Goal: Transaction & Acquisition: Purchase product/service

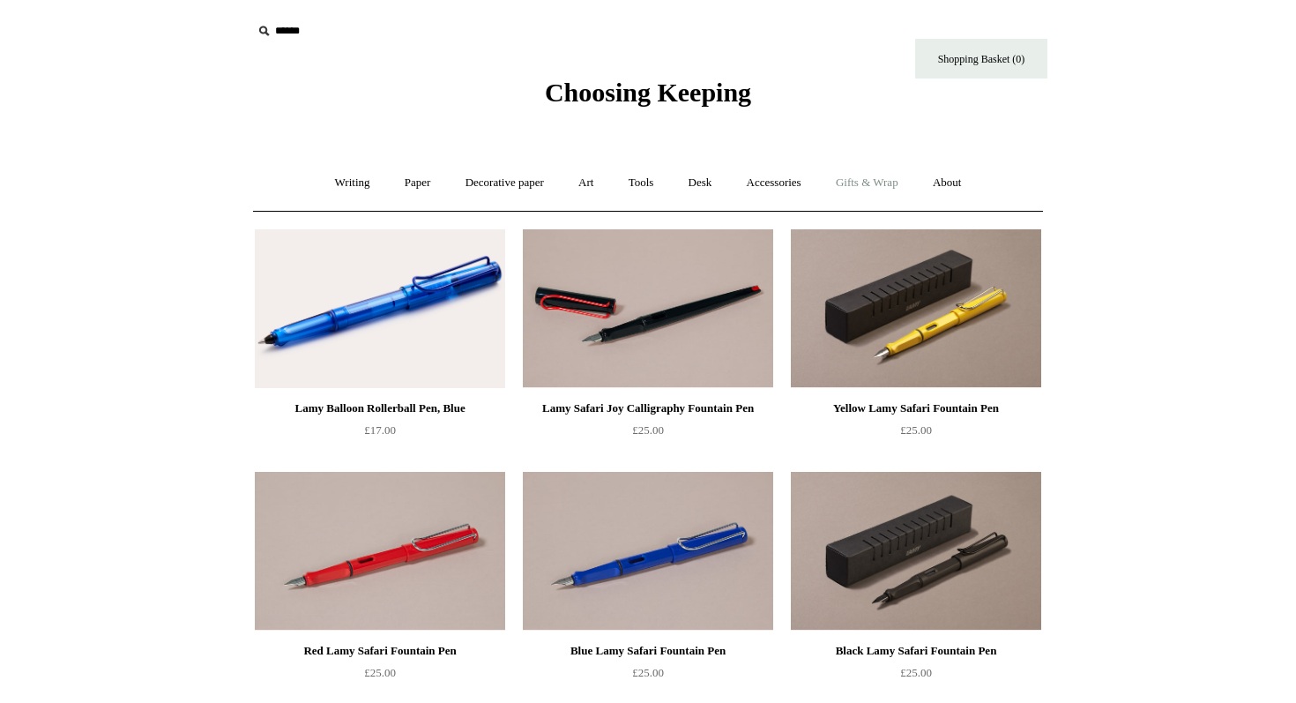
click at [882, 175] on link "Gifts & Wrap +" at bounding box center [867, 183] width 94 height 47
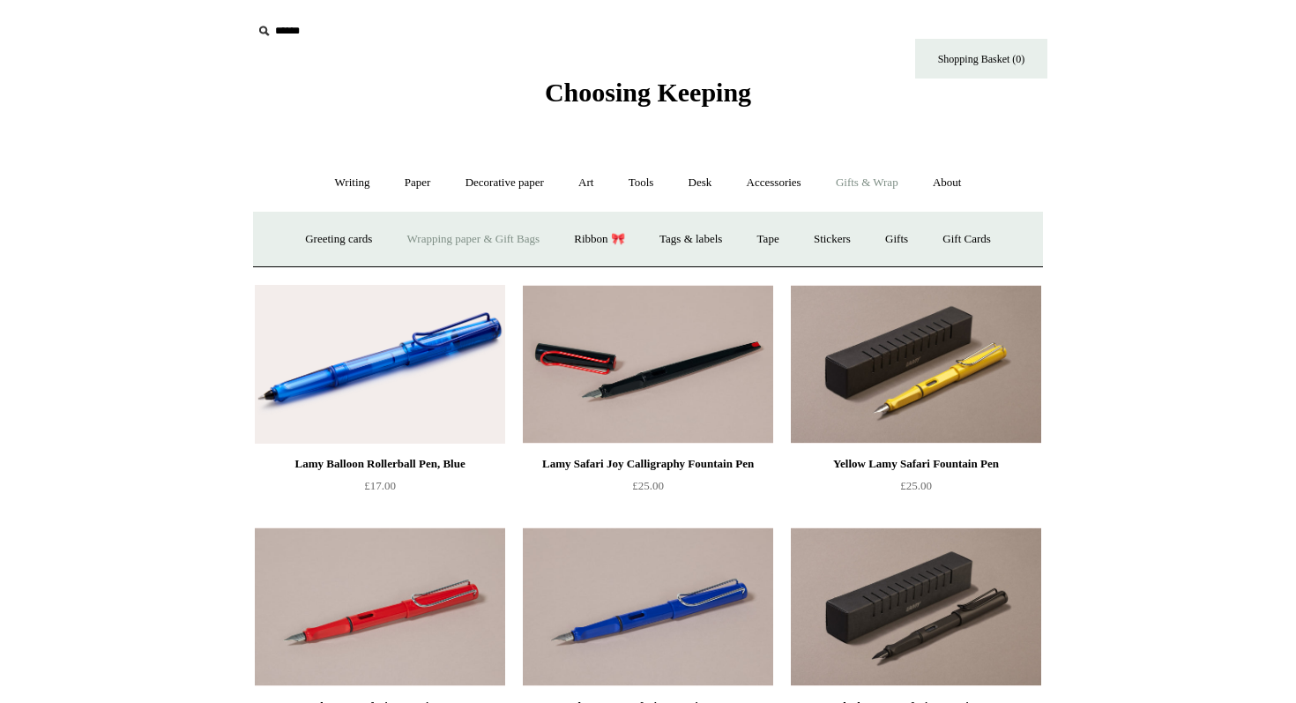
click at [474, 243] on link "Wrapping paper & Gift Bags" at bounding box center [474, 239] width 164 height 47
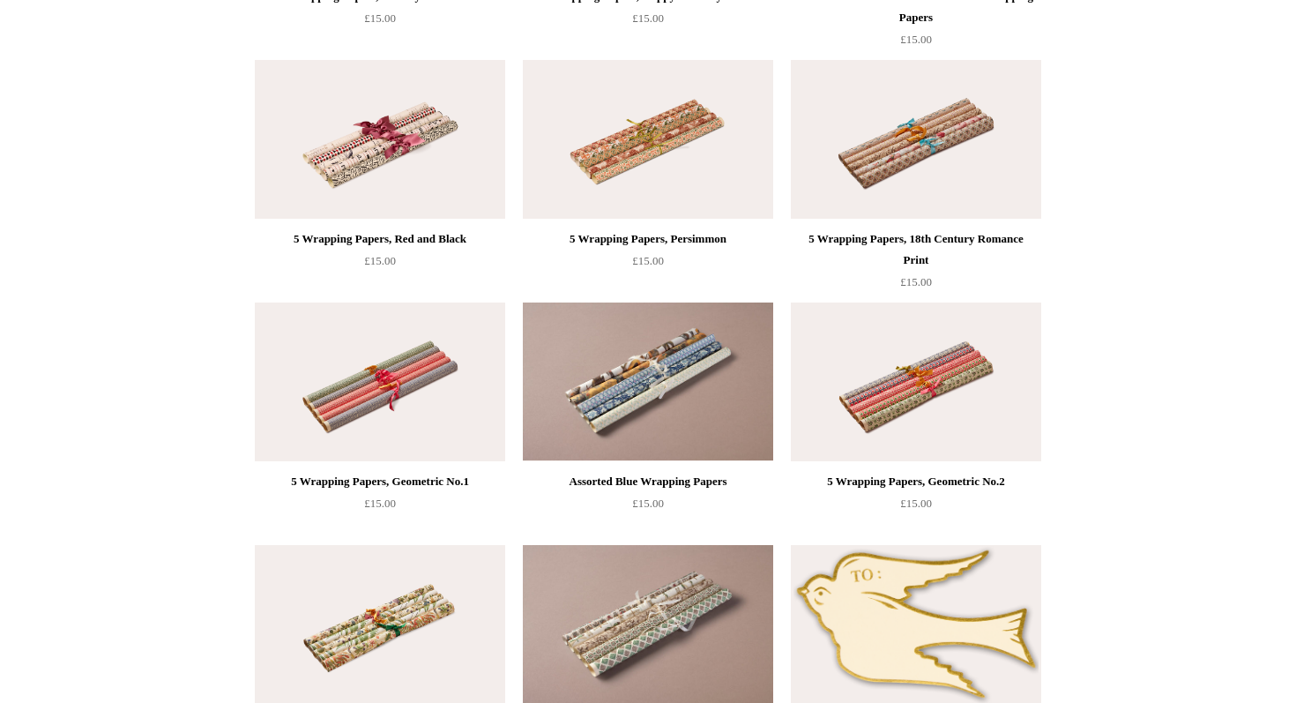
scroll to position [1627, 0]
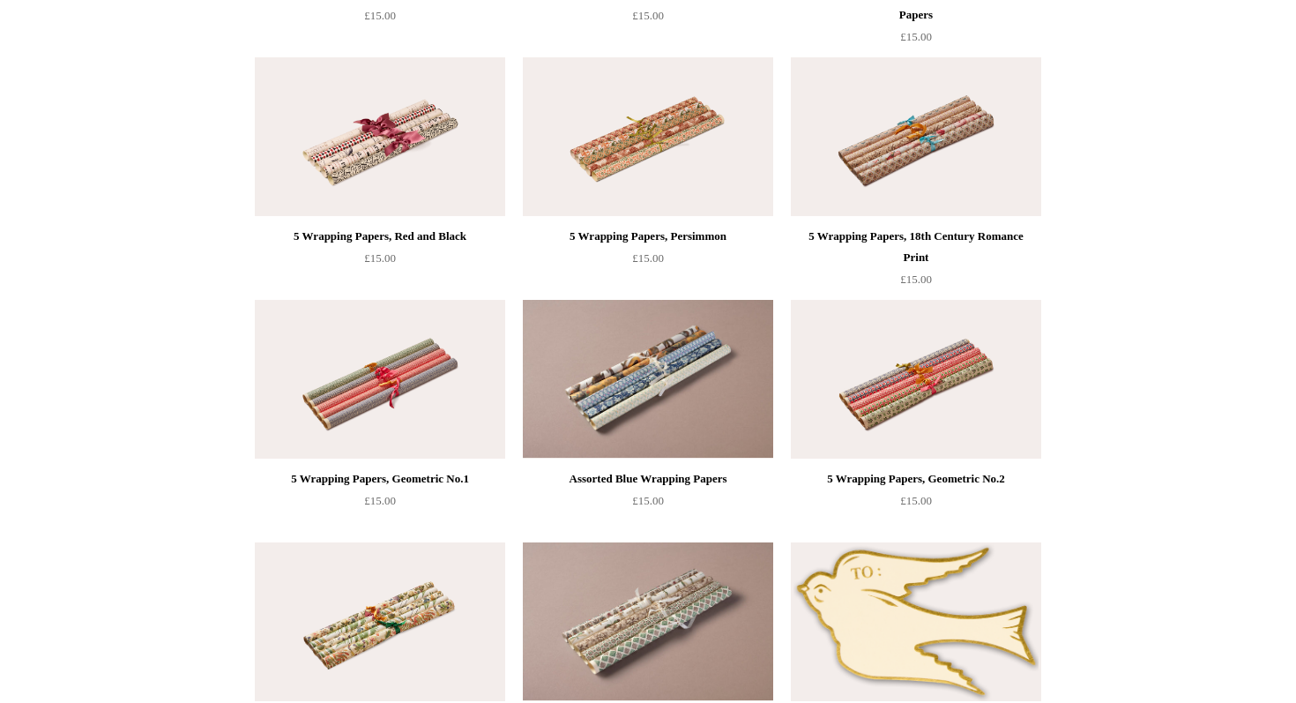
click at [921, 142] on img at bounding box center [916, 136] width 250 height 159
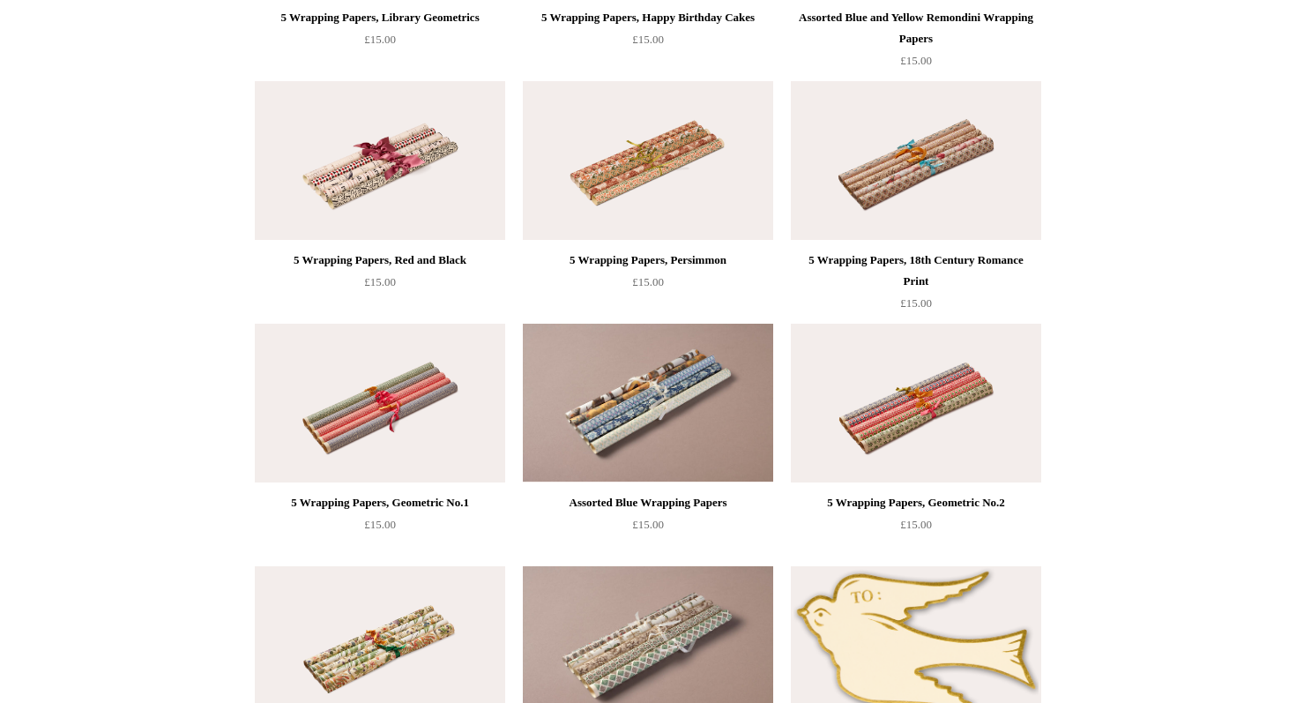
scroll to position [1598, 0]
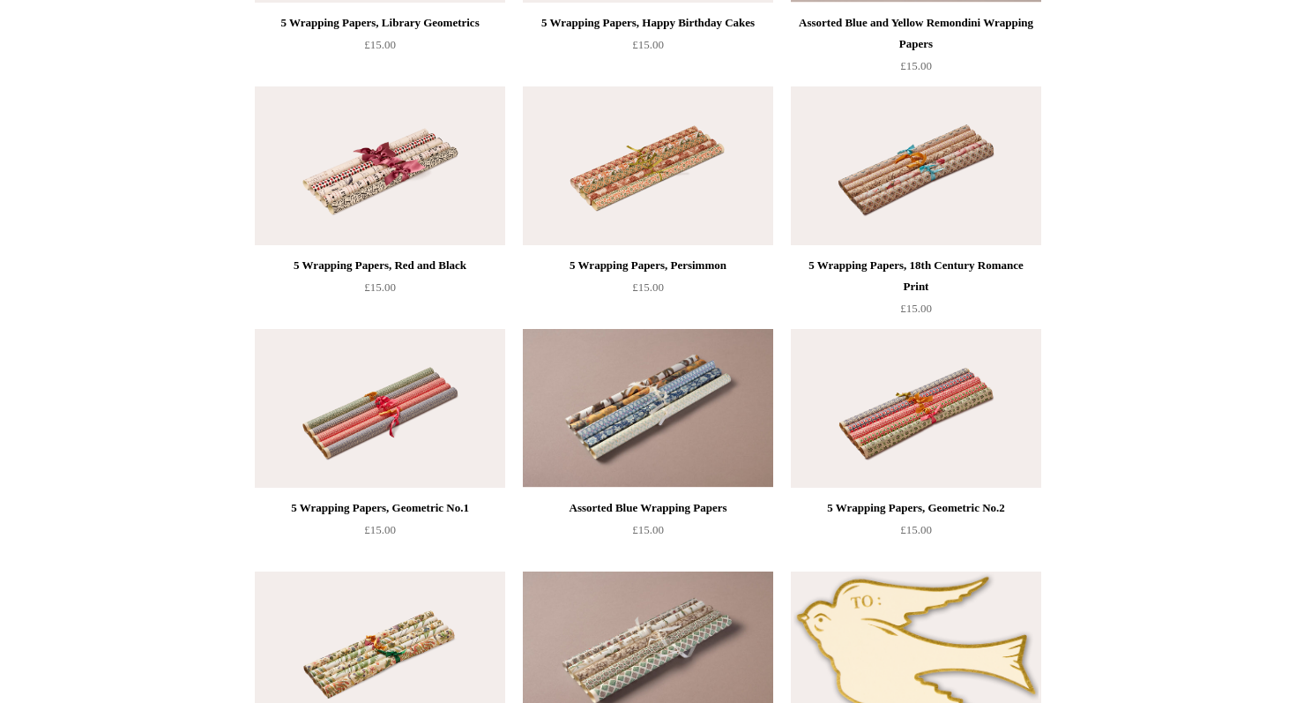
click at [665, 236] on img at bounding box center [648, 165] width 250 height 159
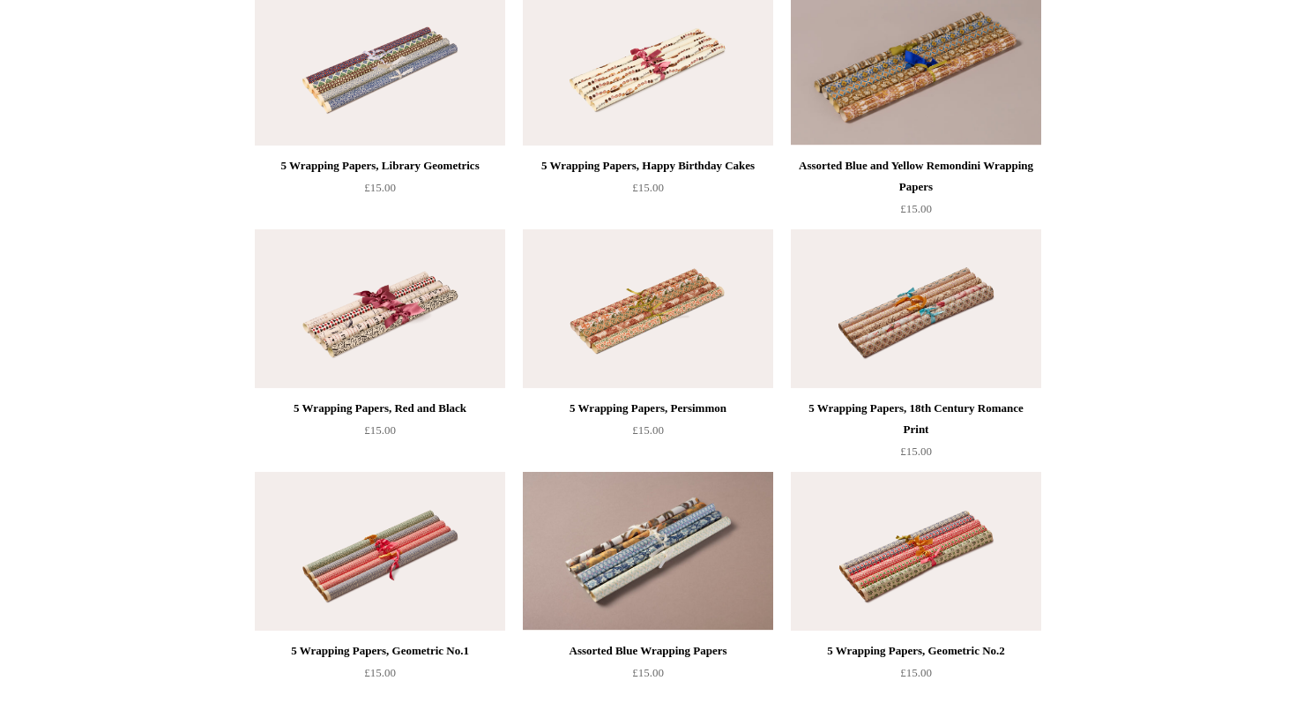
scroll to position [1441, 0]
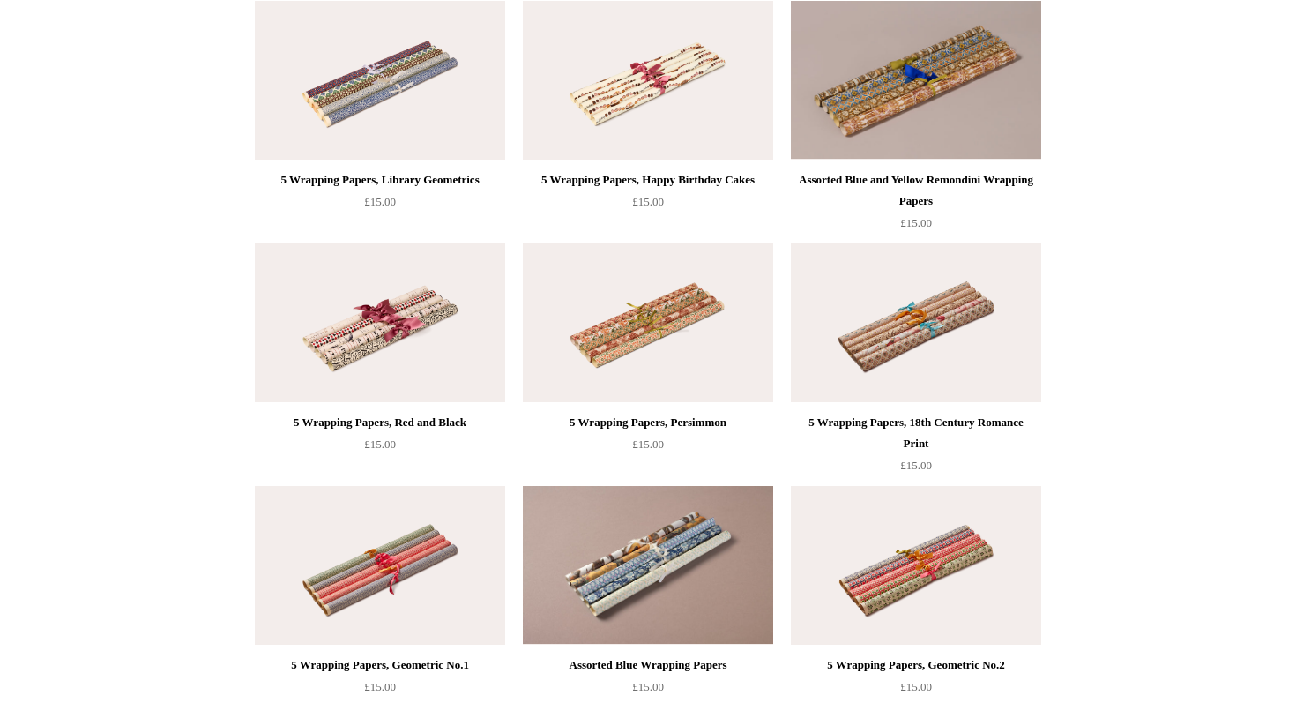
click at [641, 101] on img at bounding box center [648, 80] width 250 height 159
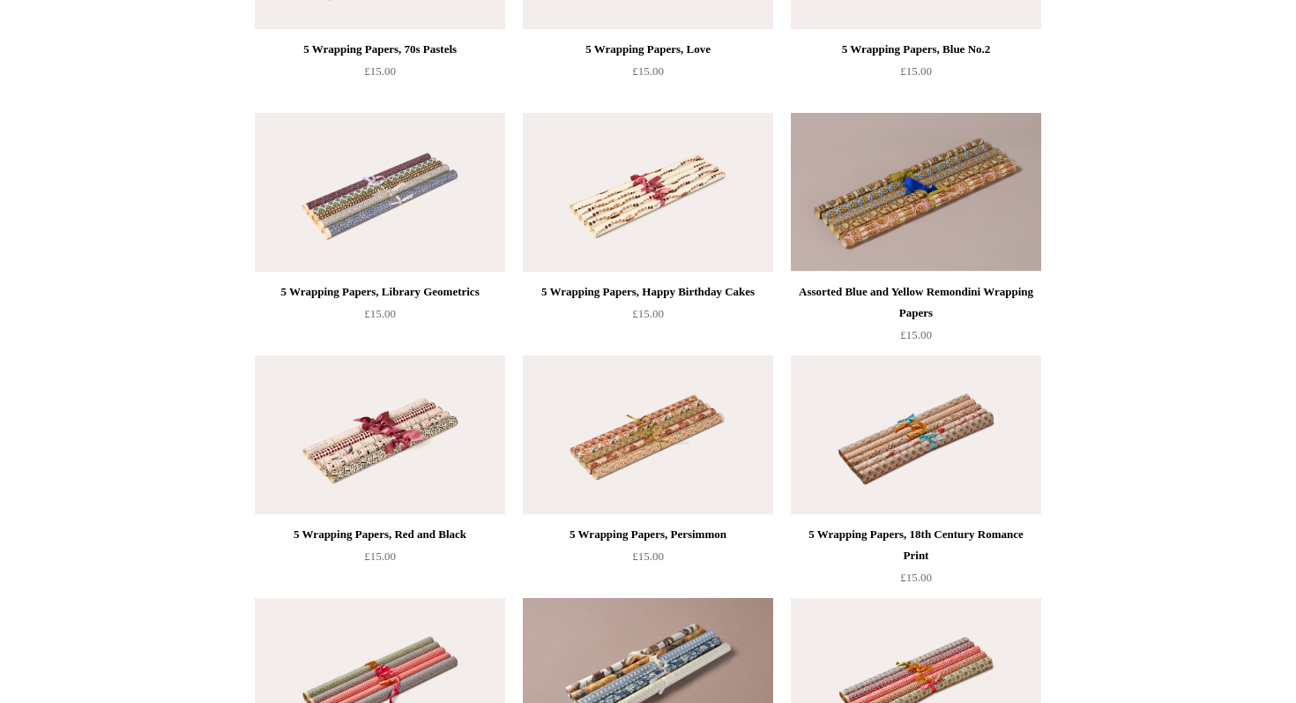
scroll to position [1325, 0]
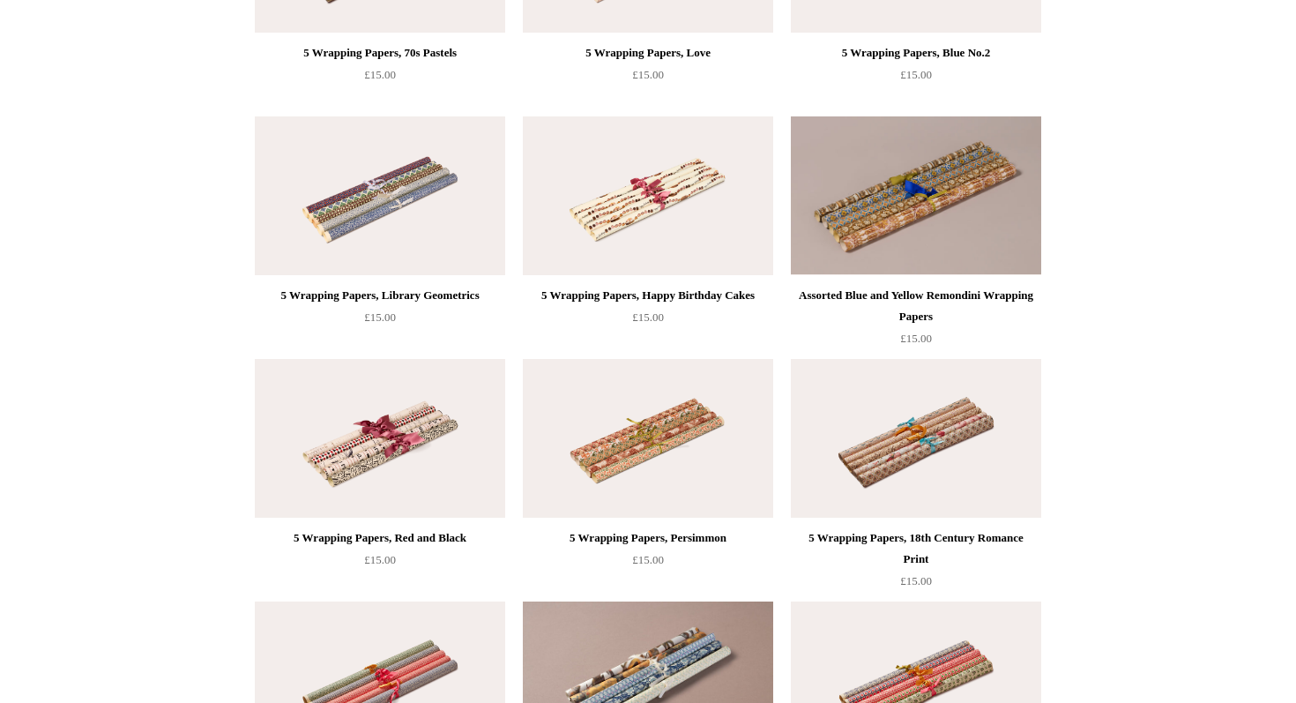
click at [339, 194] on img at bounding box center [380, 195] width 250 height 159
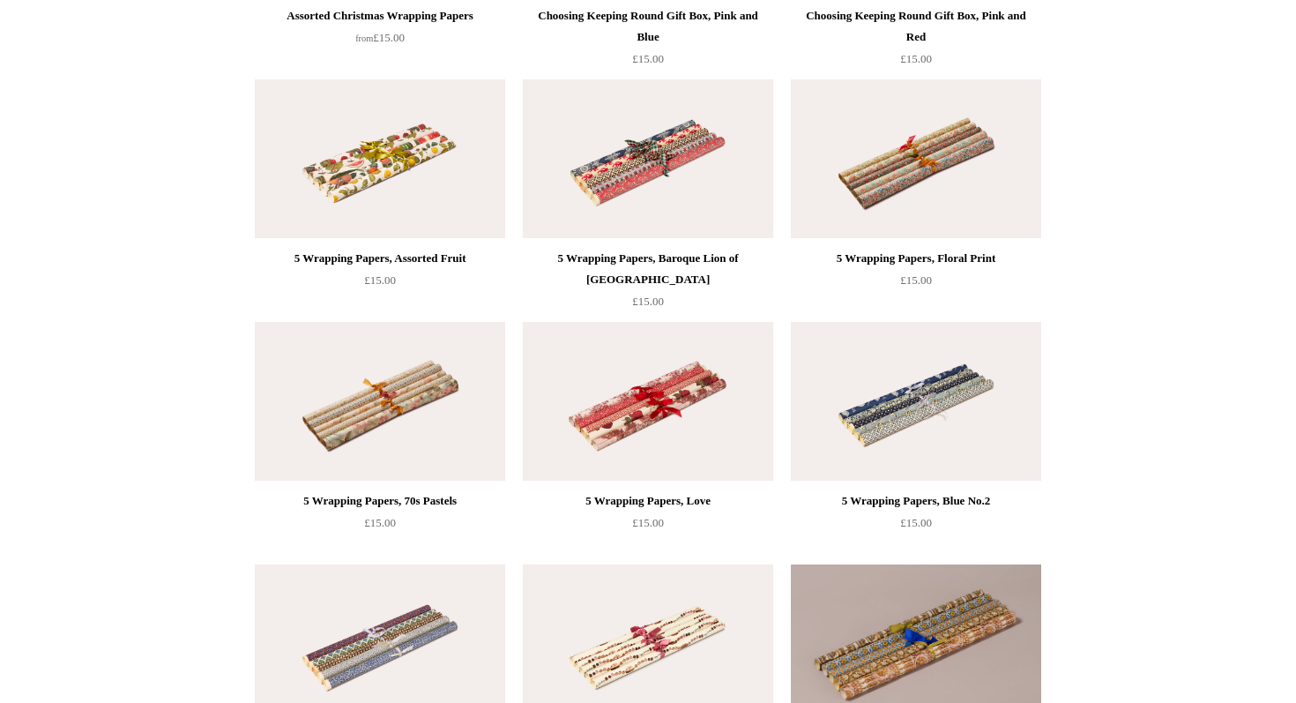
scroll to position [876, 0]
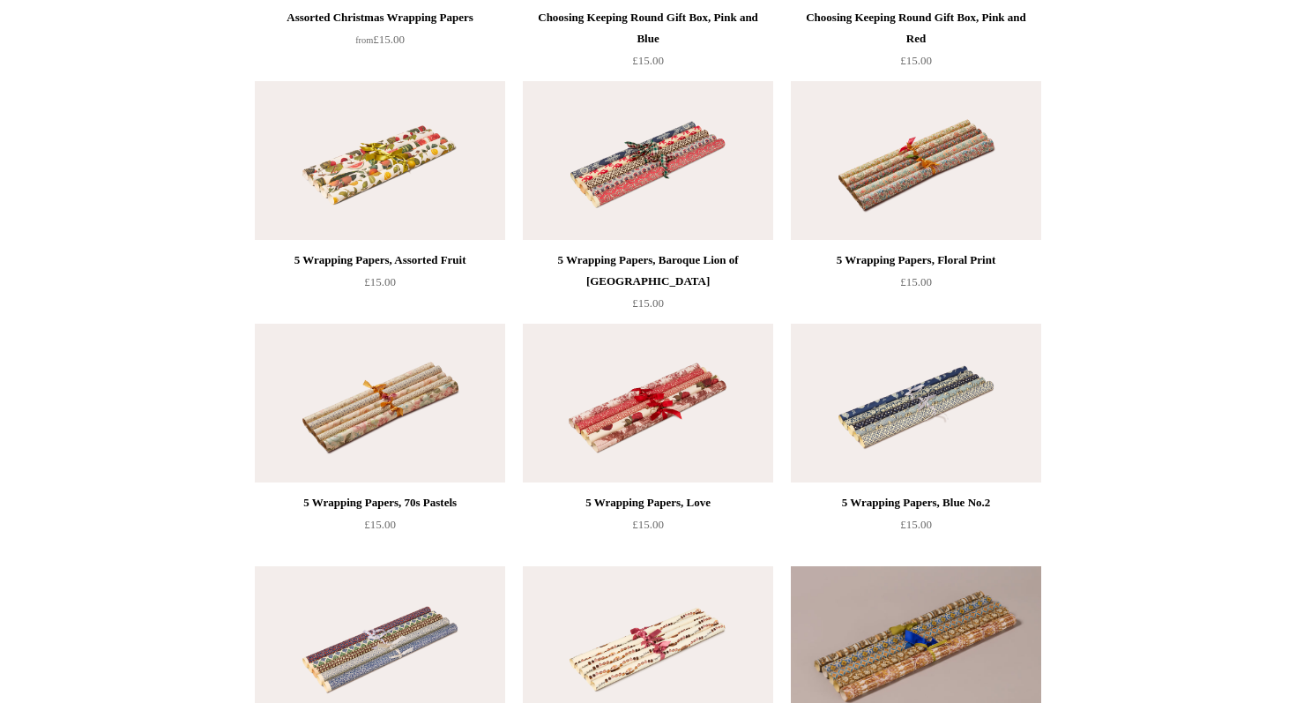
click at [430, 205] on img at bounding box center [380, 160] width 250 height 159
click at [912, 204] on img at bounding box center [916, 160] width 250 height 159
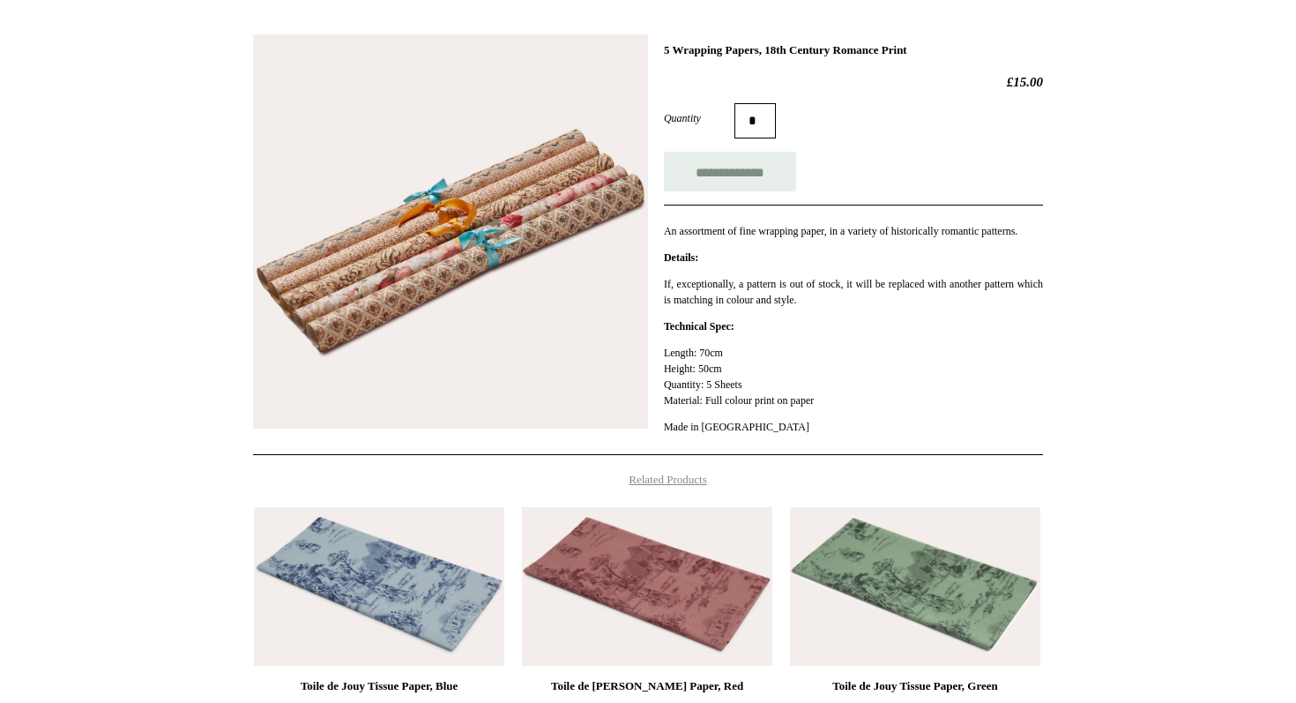
scroll to position [254, 0]
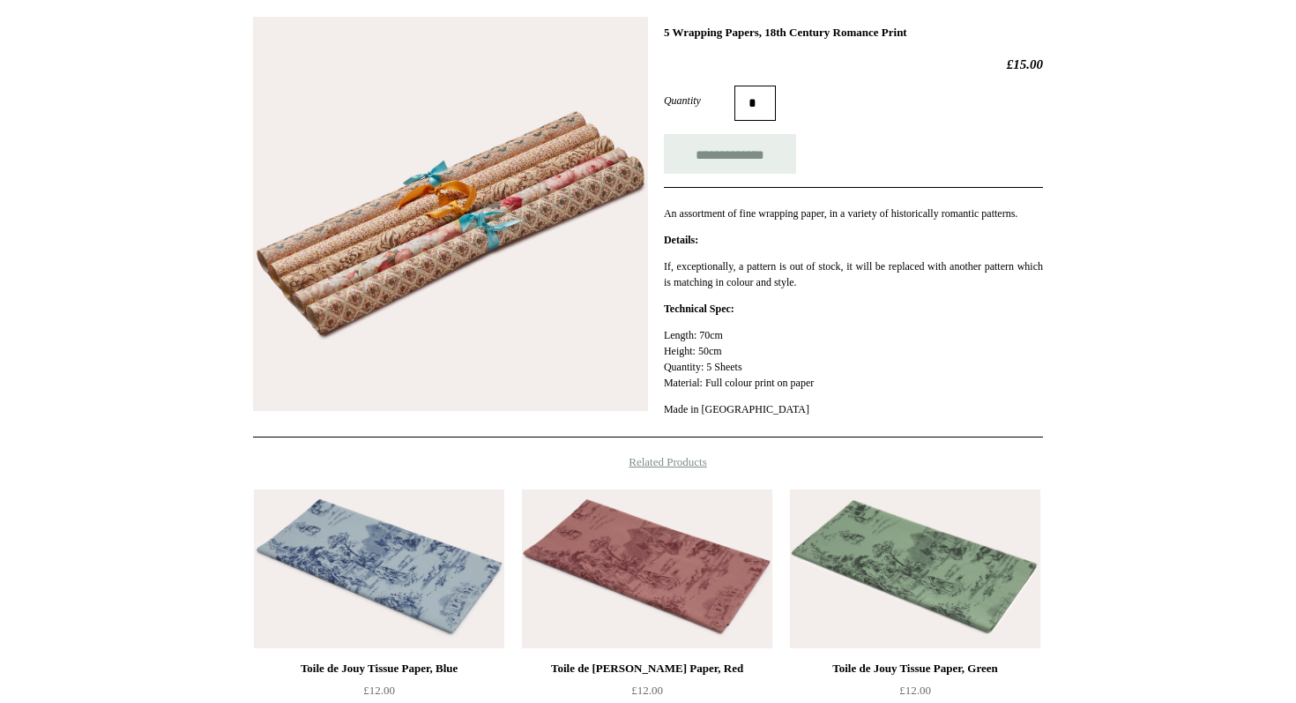
click at [429, 269] on img at bounding box center [450, 214] width 395 height 395
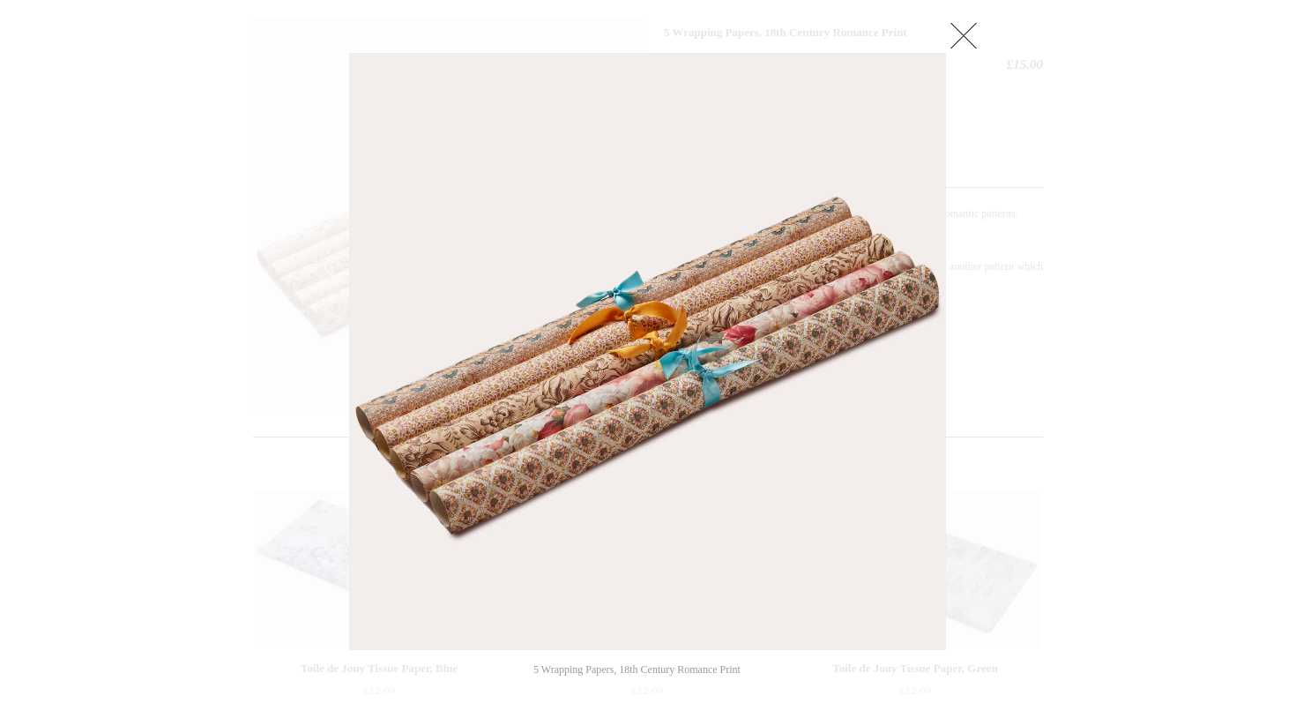
click at [547, 408] on img at bounding box center [647, 351] width 595 height 595
click at [545, 413] on img at bounding box center [647, 351] width 595 height 595
click at [160, 108] on div at bounding box center [648, 381] width 1296 height 1271
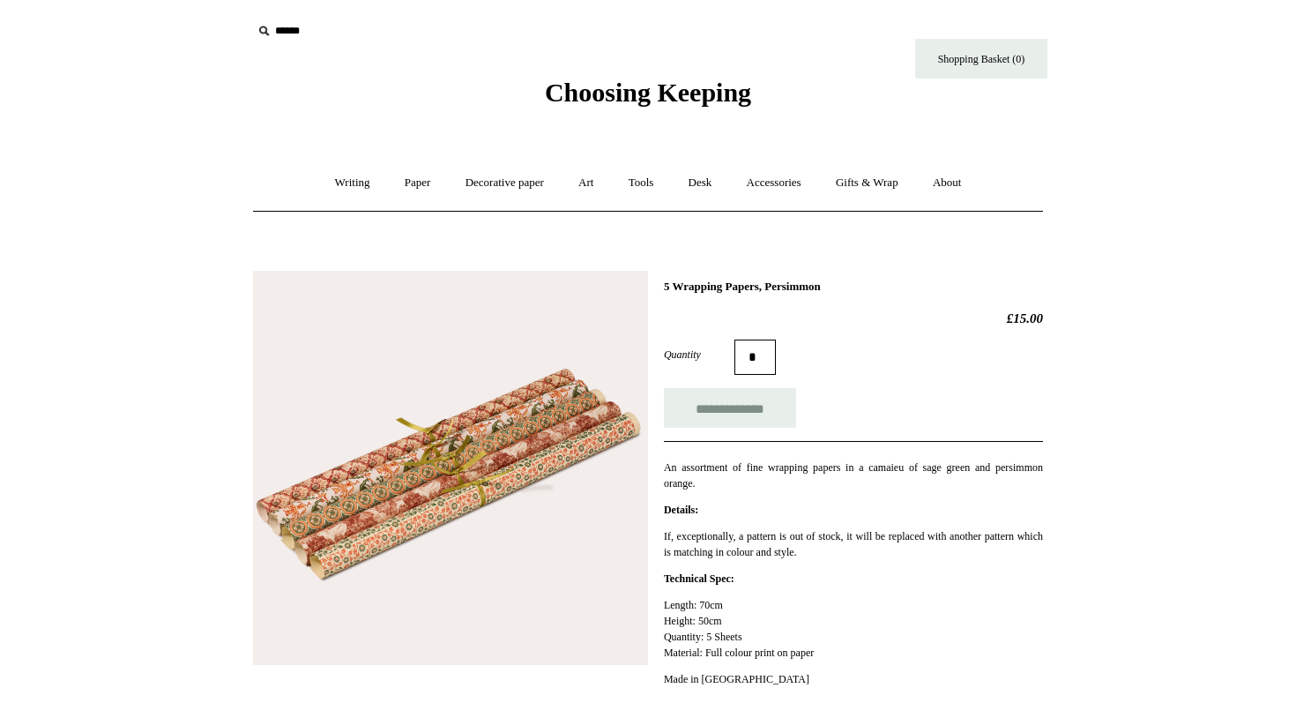
click at [502, 503] on img at bounding box center [450, 468] width 395 height 395
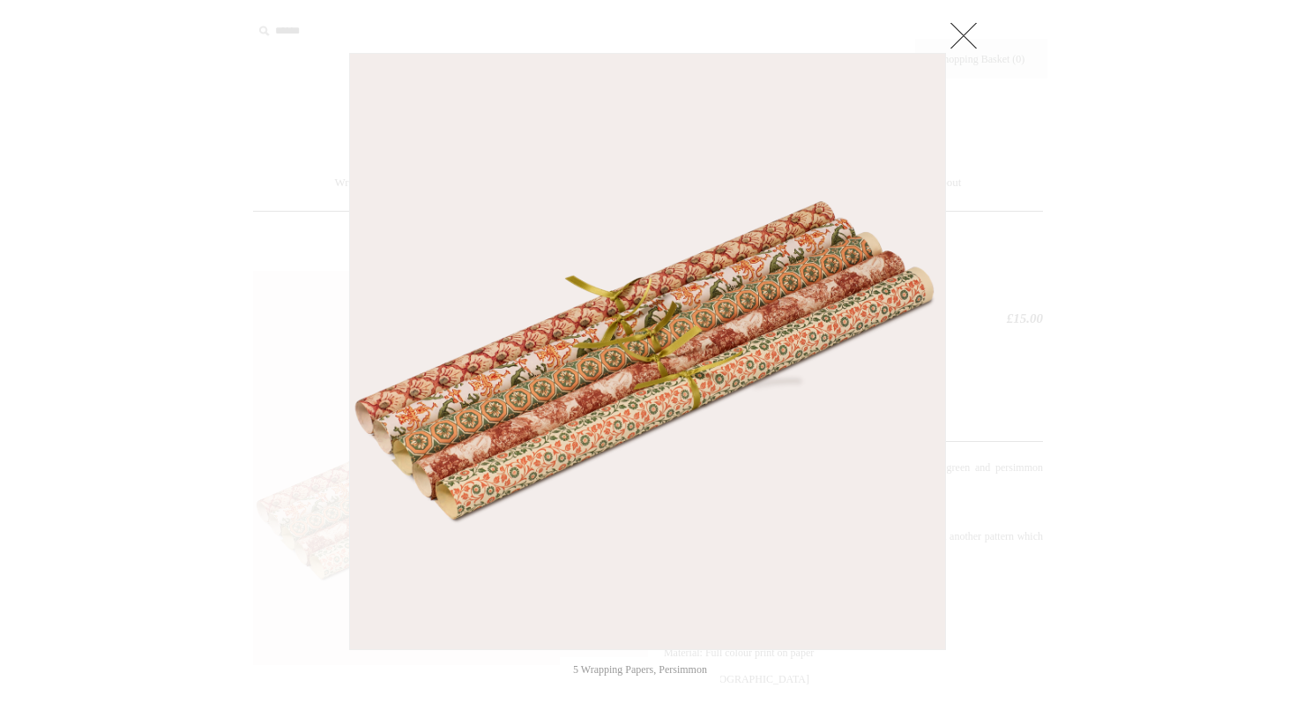
click at [199, 393] on div at bounding box center [648, 635] width 1296 height 1271
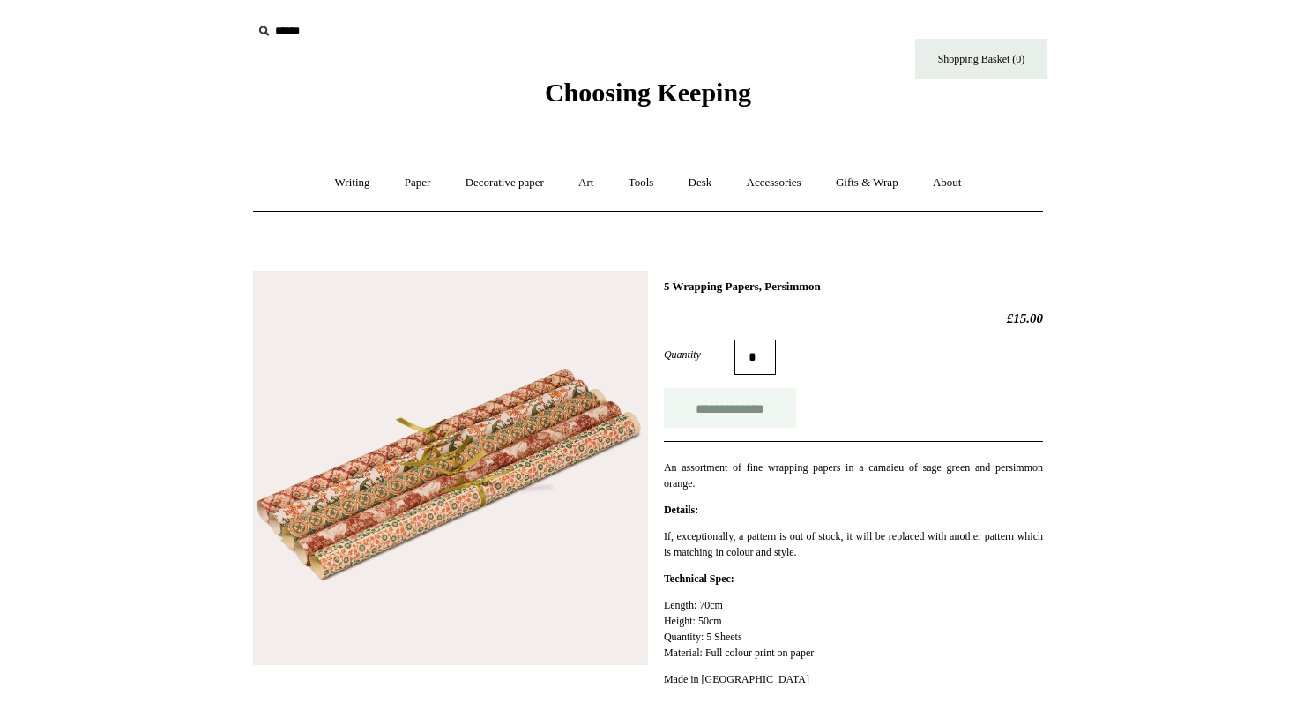
click at [730, 402] on input "**********" at bounding box center [730, 408] width 132 height 40
type input "**********"
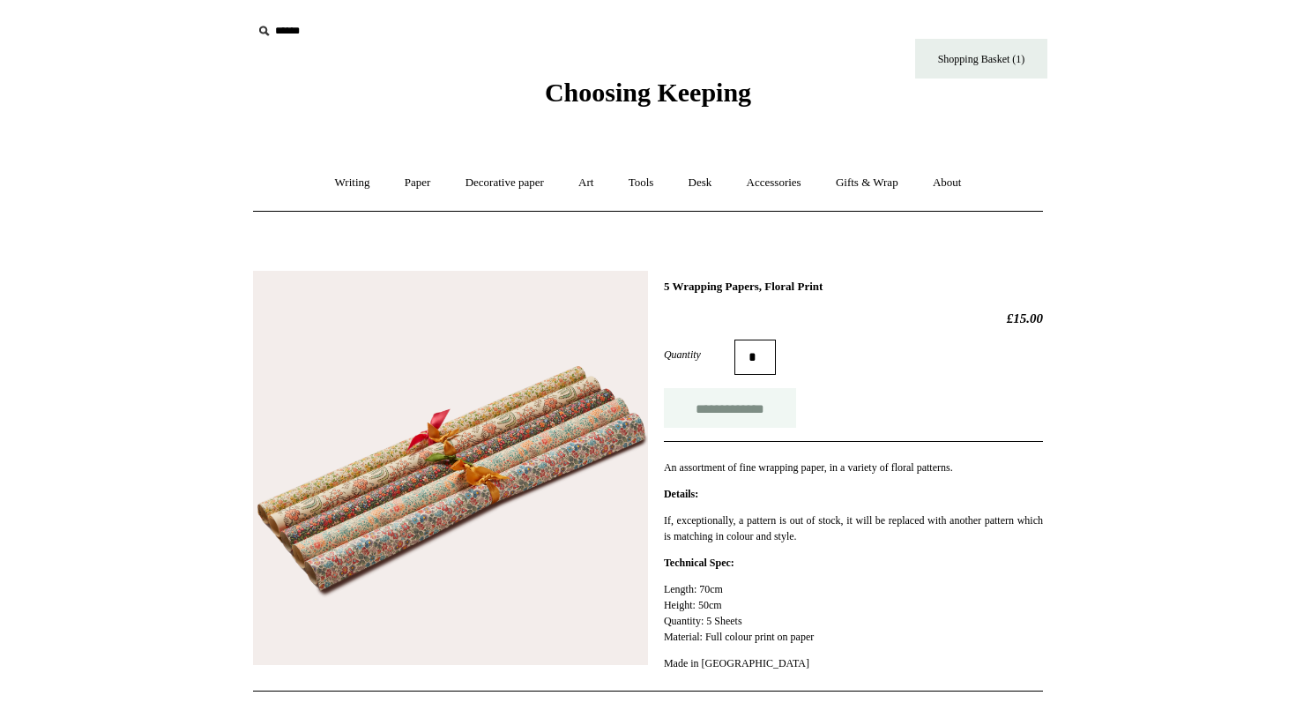
click at [705, 412] on input "**********" at bounding box center [730, 408] width 132 height 40
type input "**********"
click at [877, 181] on link "Gifts & Wrap +" at bounding box center [867, 183] width 94 height 47
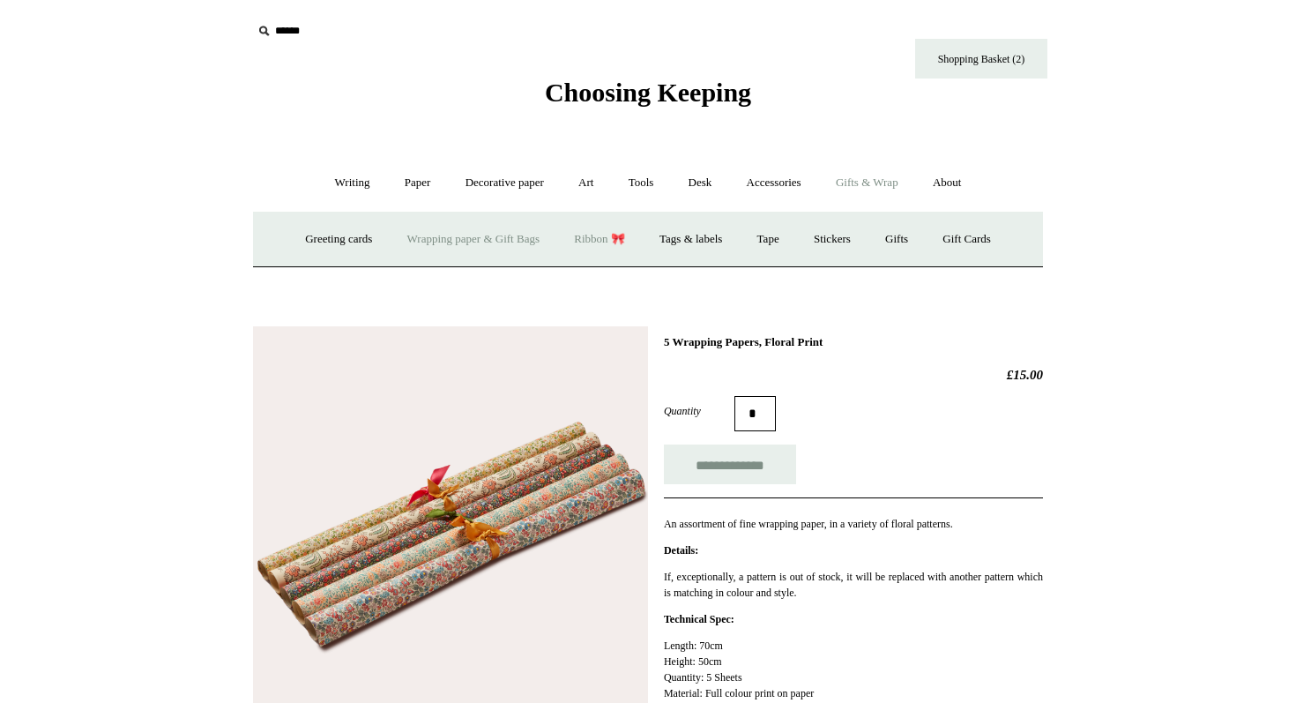
click at [599, 235] on link "Ribbon 🎀" at bounding box center [599, 239] width 83 height 47
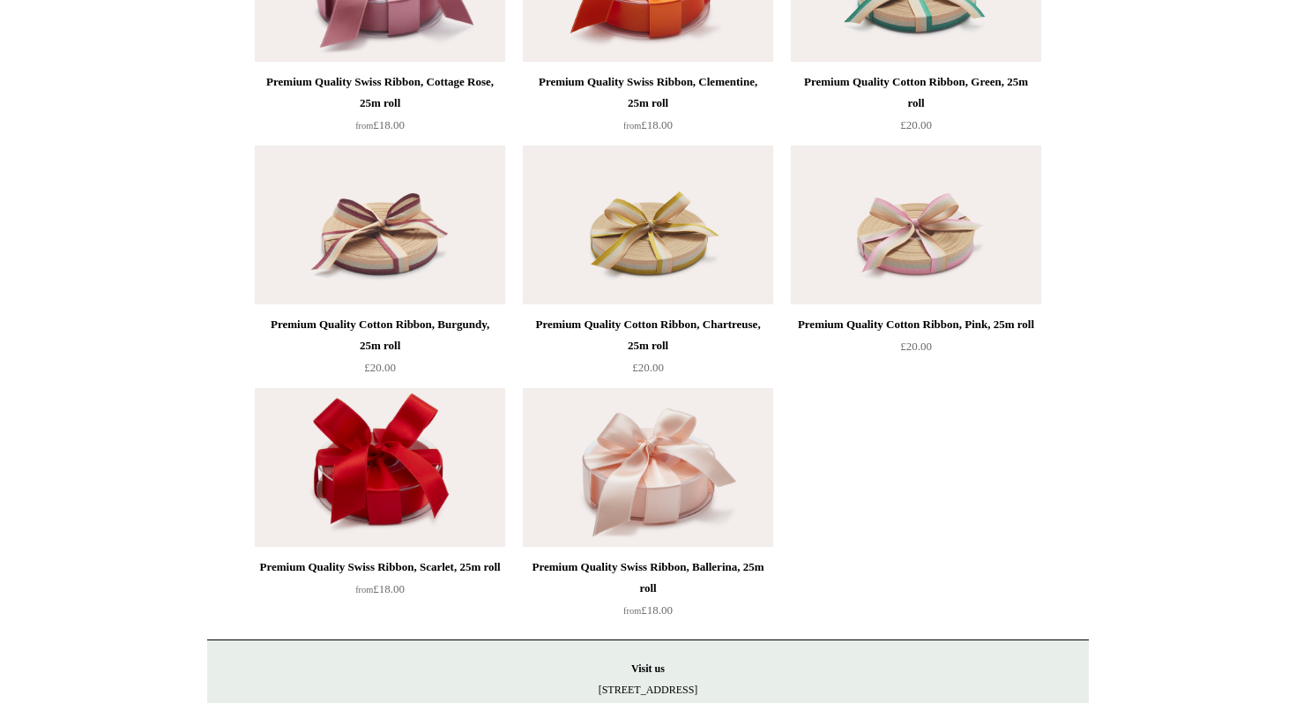
scroll to position [2982, 0]
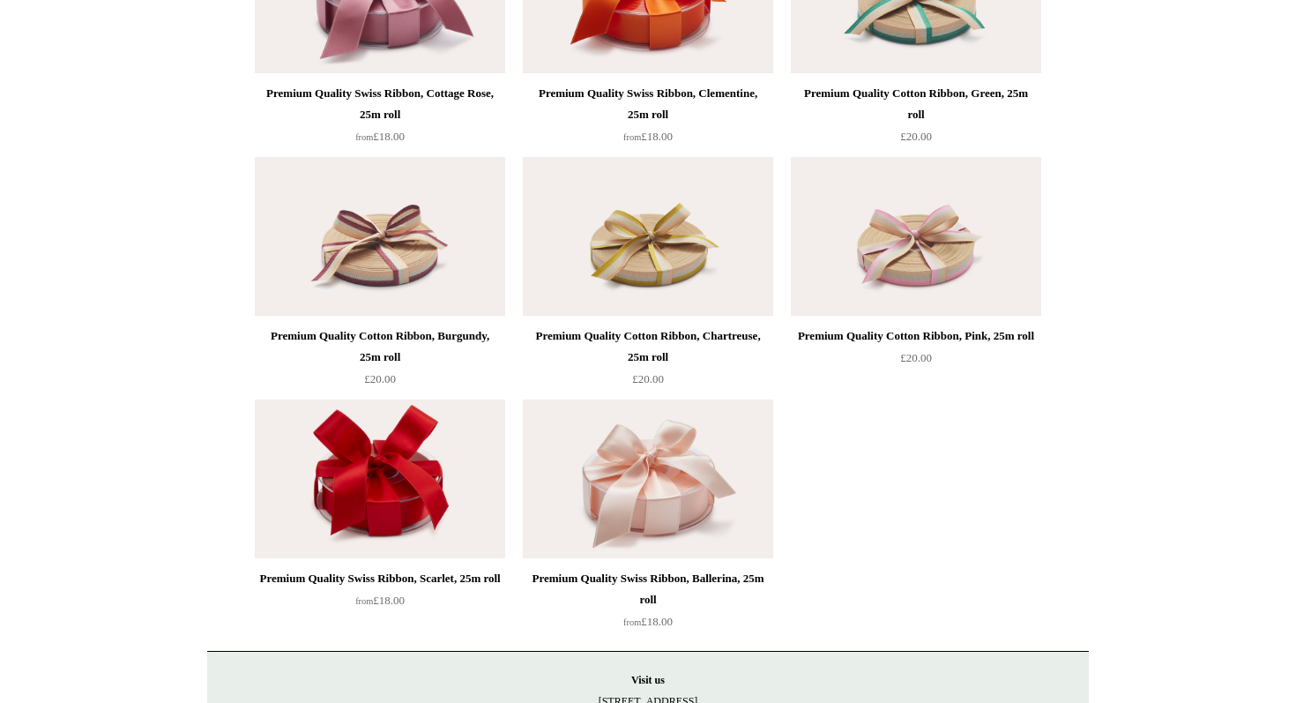
click at [636, 236] on img at bounding box center [648, 236] width 250 height 159
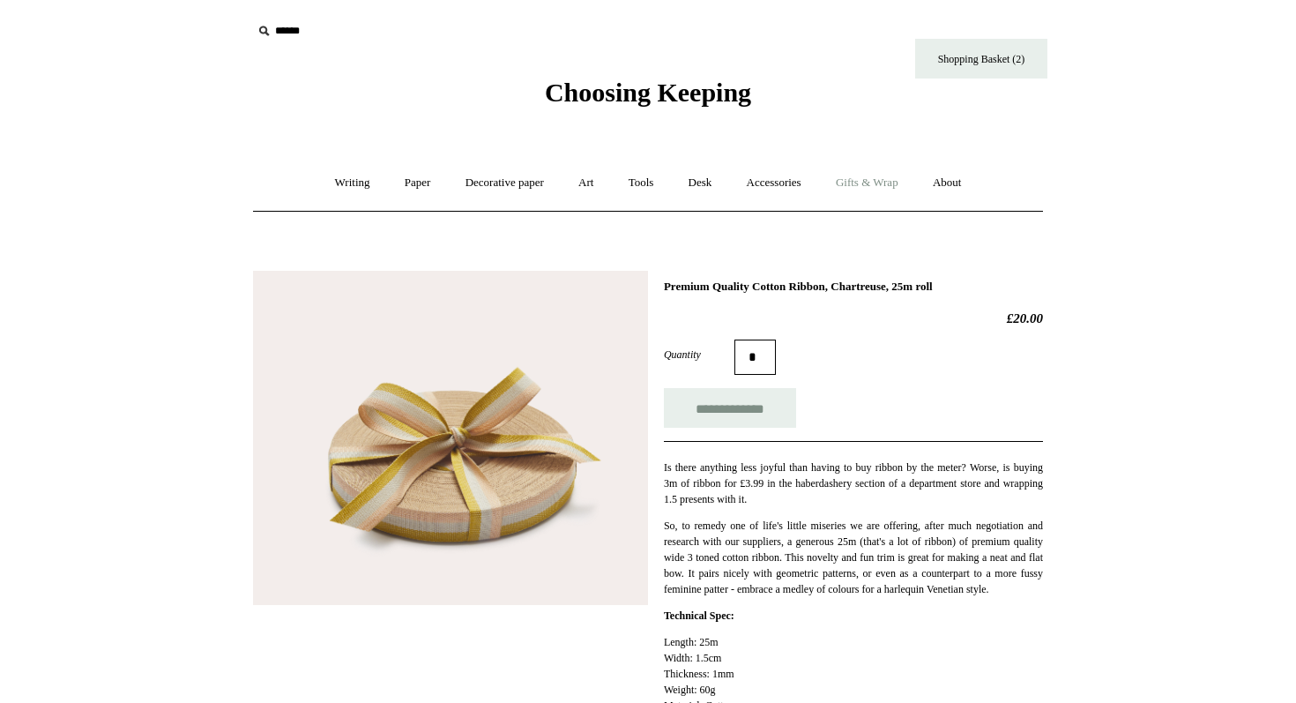
click at [872, 186] on link "Gifts & Wrap +" at bounding box center [867, 183] width 94 height 47
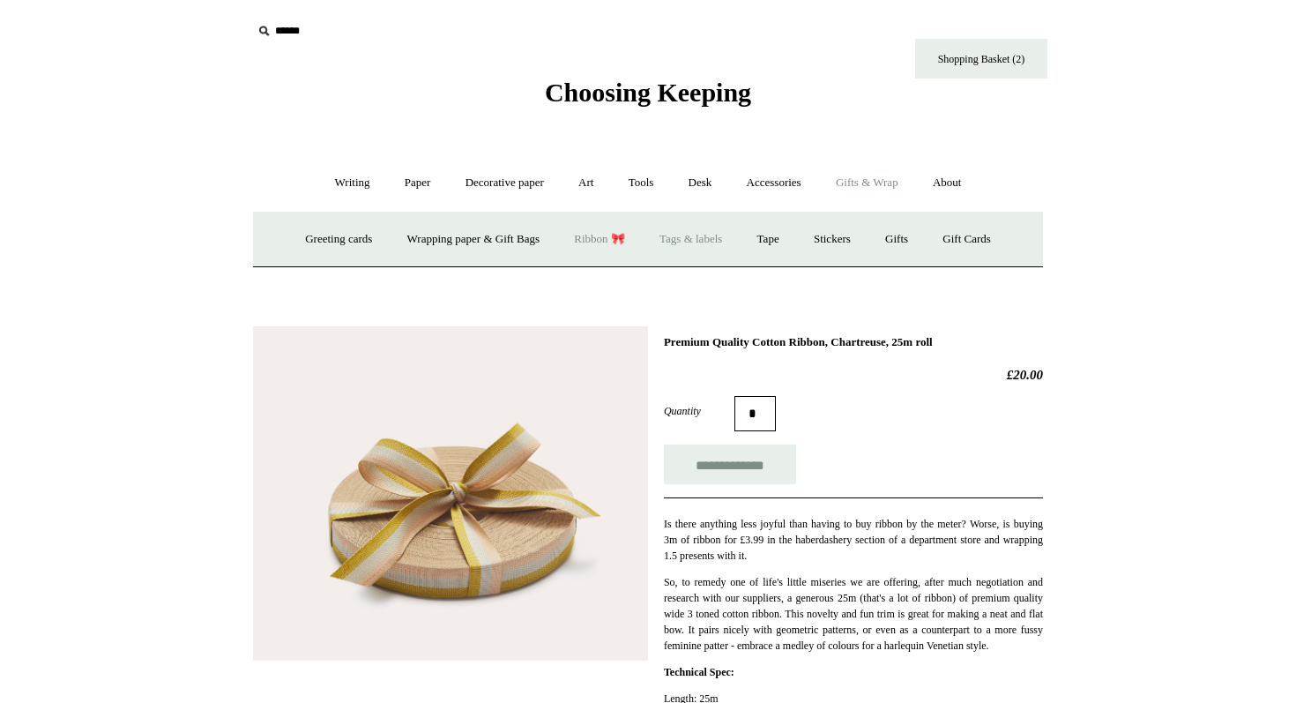
click at [710, 231] on link "Tags & labels" at bounding box center [691, 239] width 94 height 47
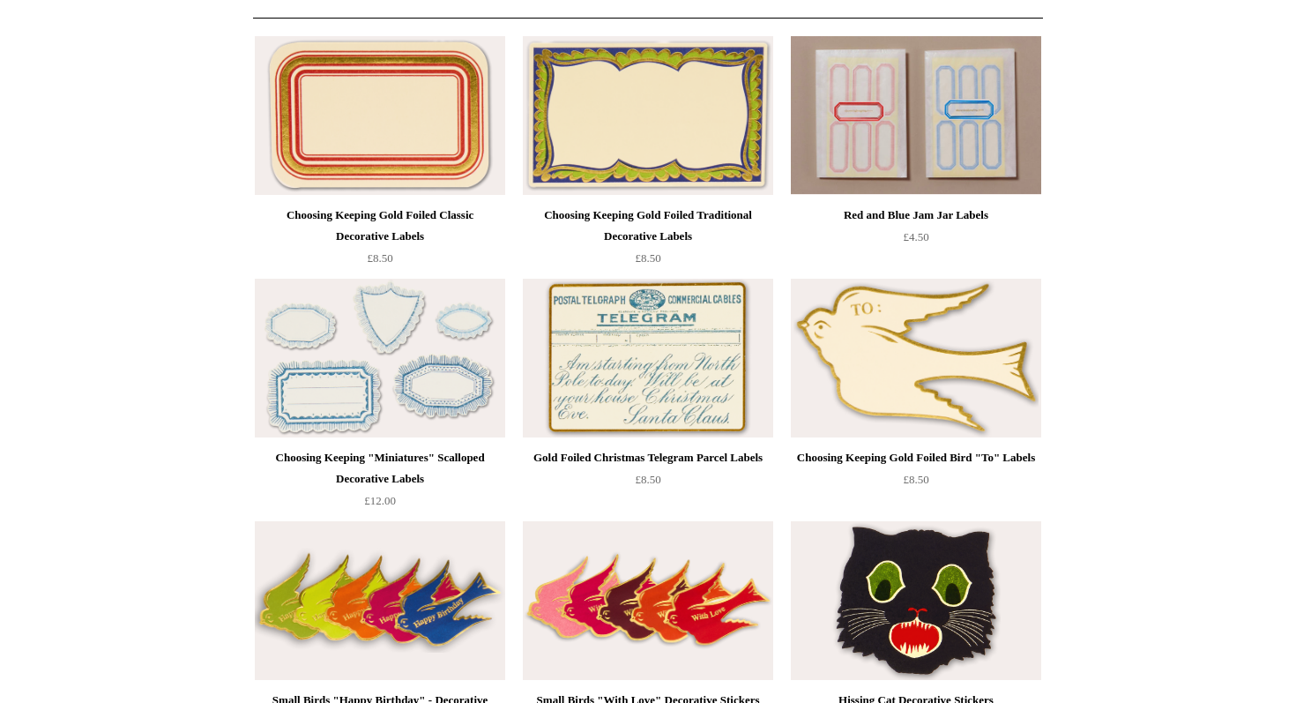
scroll to position [177, 0]
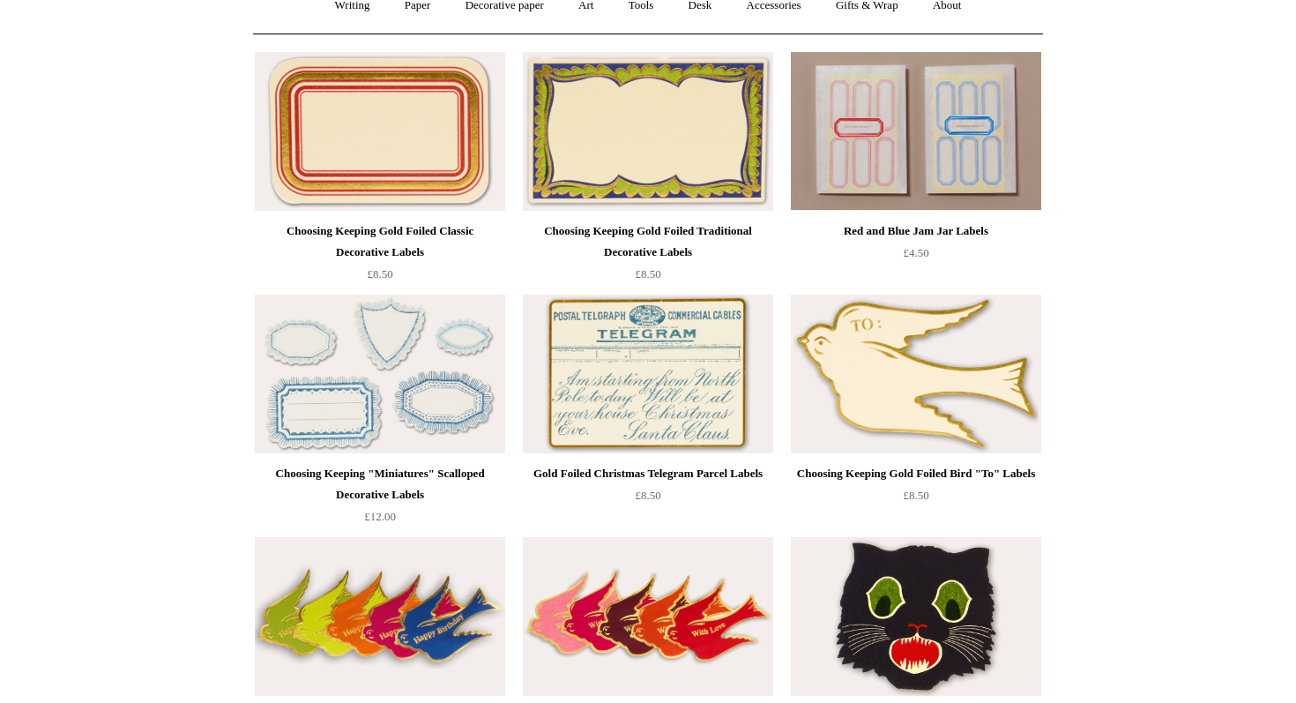
click at [349, 441] on img at bounding box center [380, 374] width 250 height 159
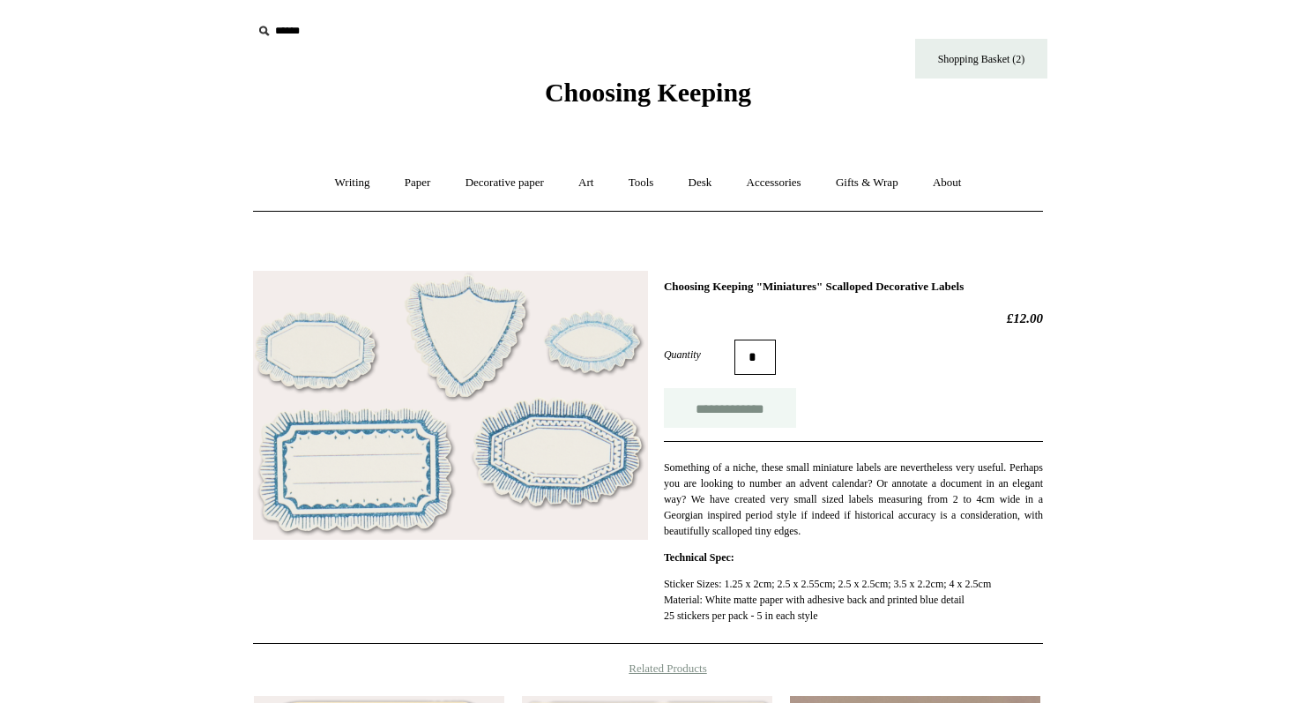
click at [705, 420] on input "**********" at bounding box center [730, 408] width 132 height 40
click at [867, 181] on link "Gifts & Wrap +" at bounding box center [867, 183] width 94 height 47
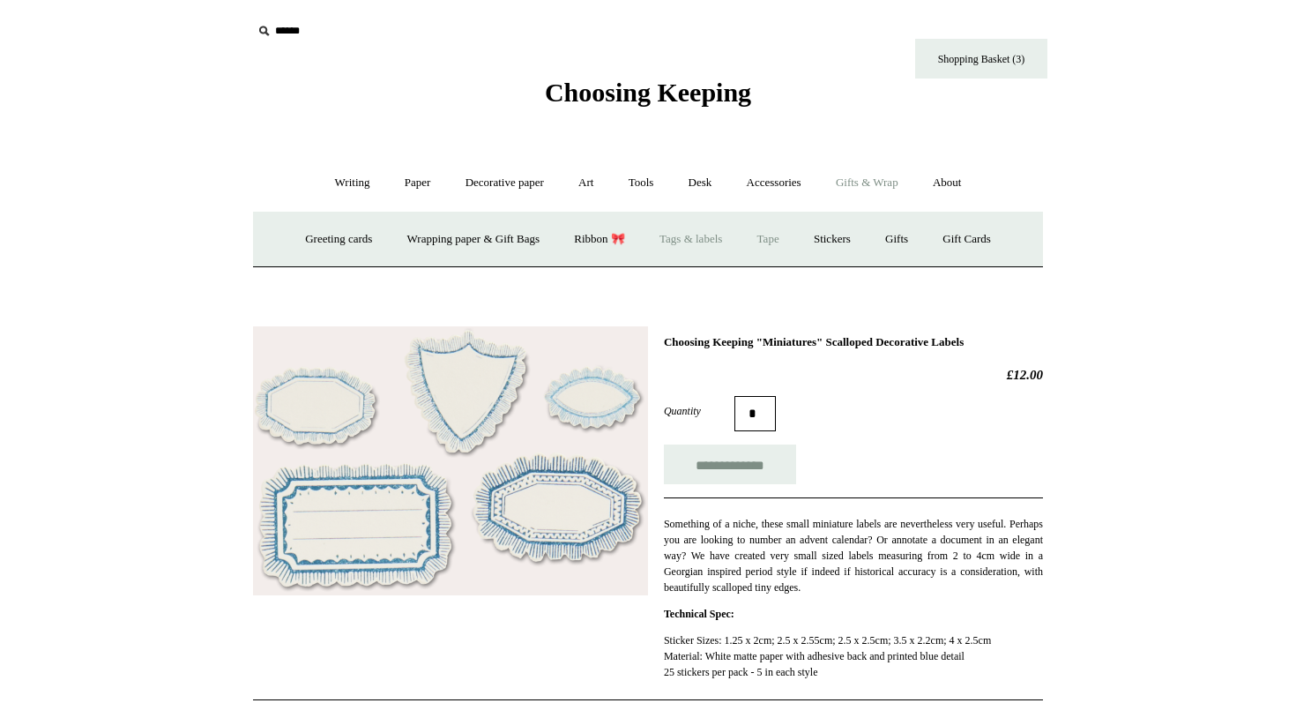
type input "**********"
click at [785, 246] on link "Tape" at bounding box center [769, 239] width 54 height 47
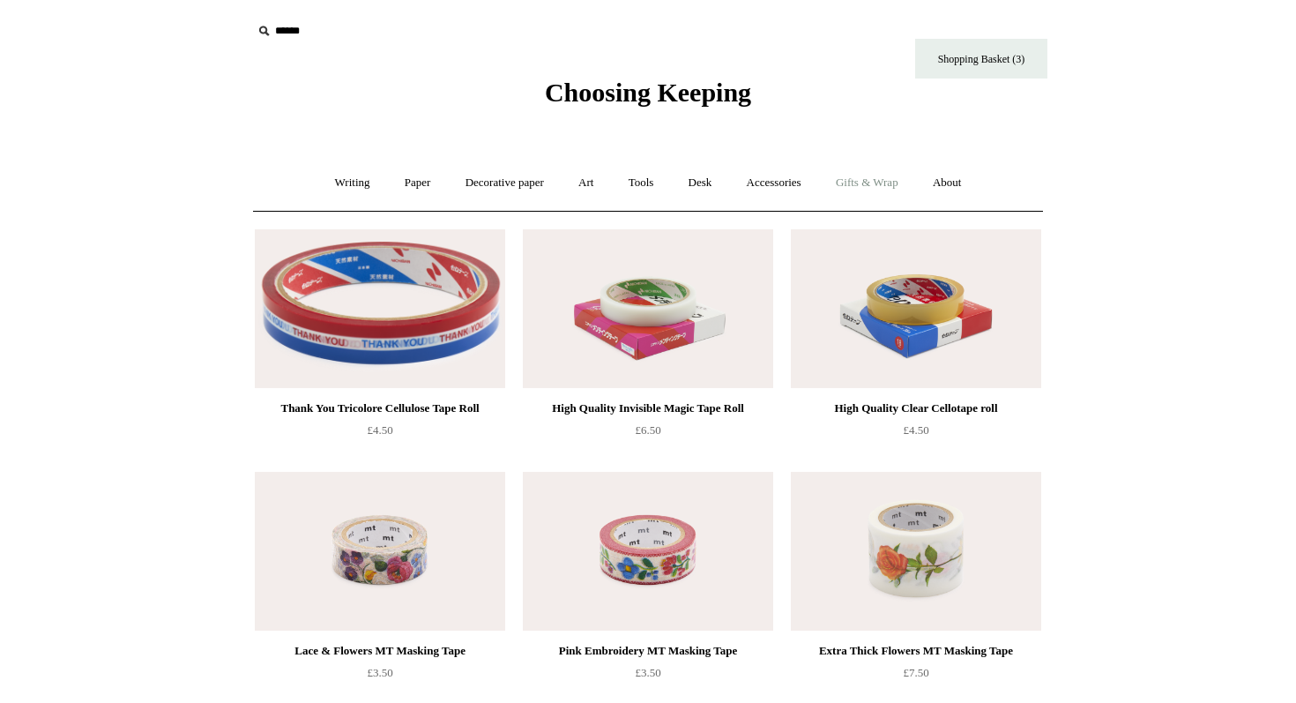
click at [884, 191] on link "Gifts & Wrap +" at bounding box center [867, 183] width 94 height 47
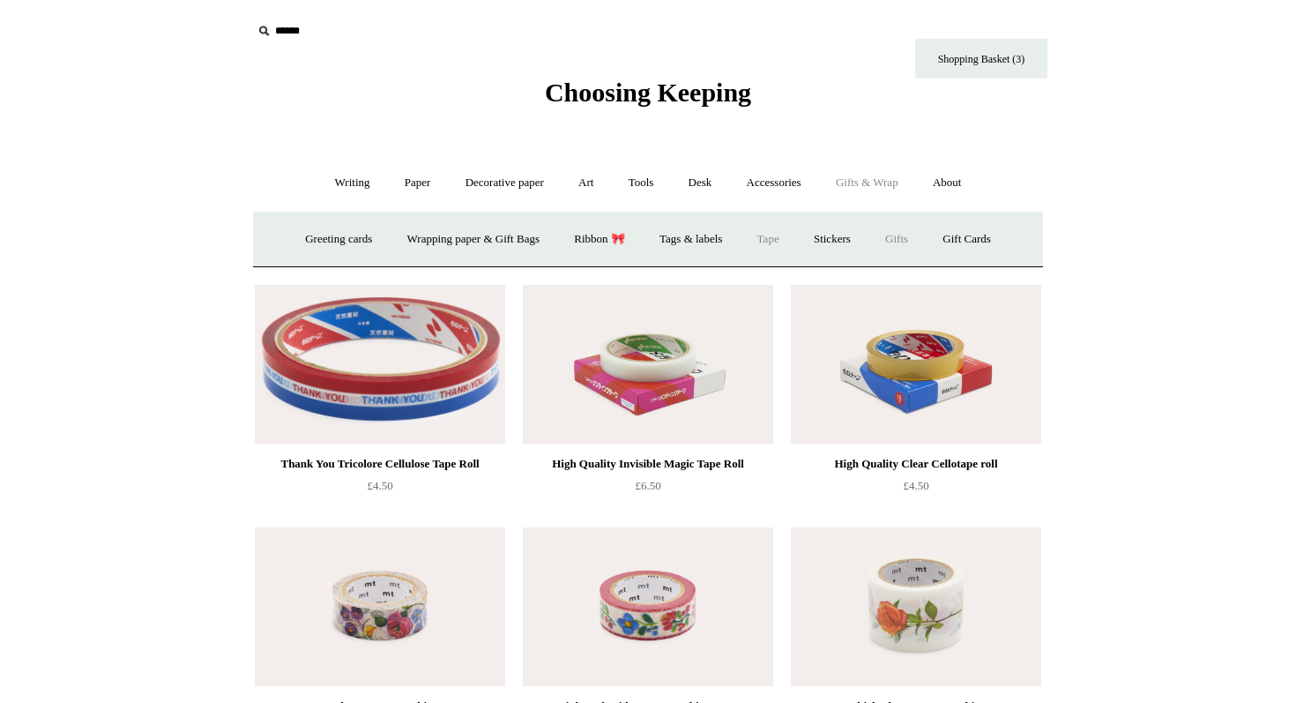
click at [910, 237] on link "Gifts +" at bounding box center [896, 239] width 55 height 47
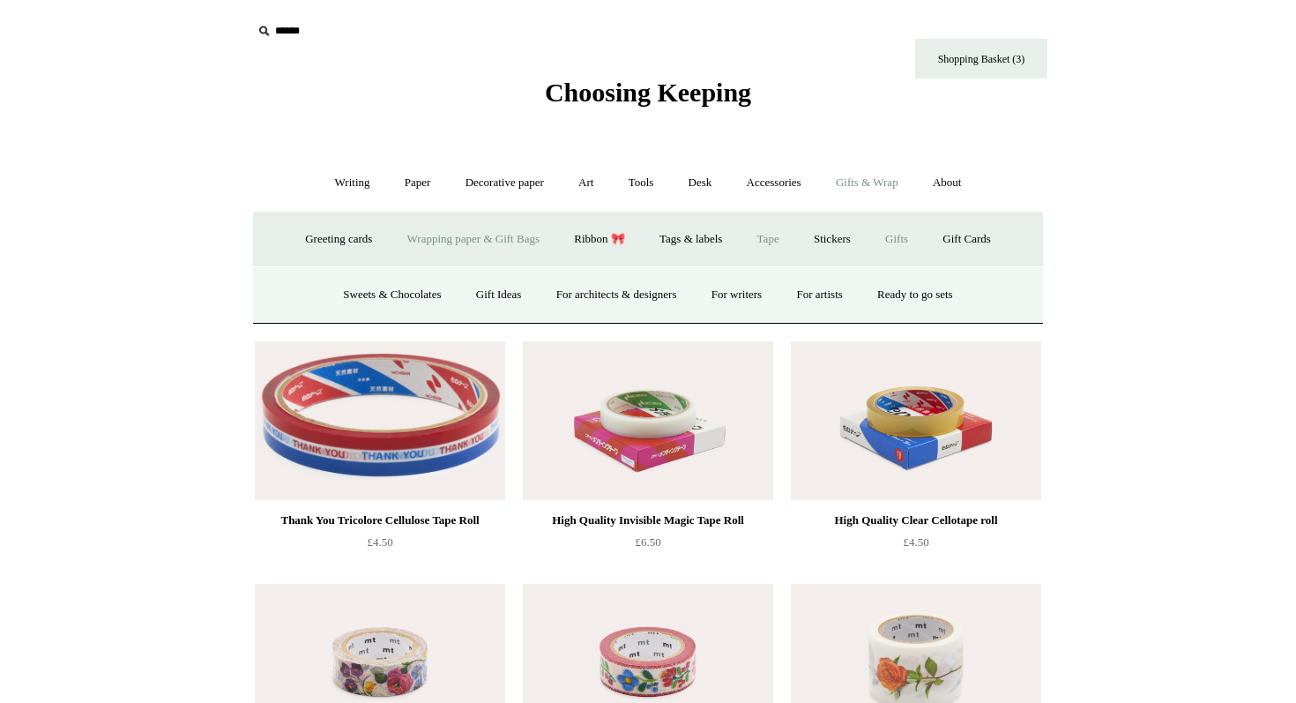
click at [463, 216] on link "Wrapping paper & Gift Bags" at bounding box center [474, 239] width 164 height 47
